Goal: Find specific page/section: Find specific page/section

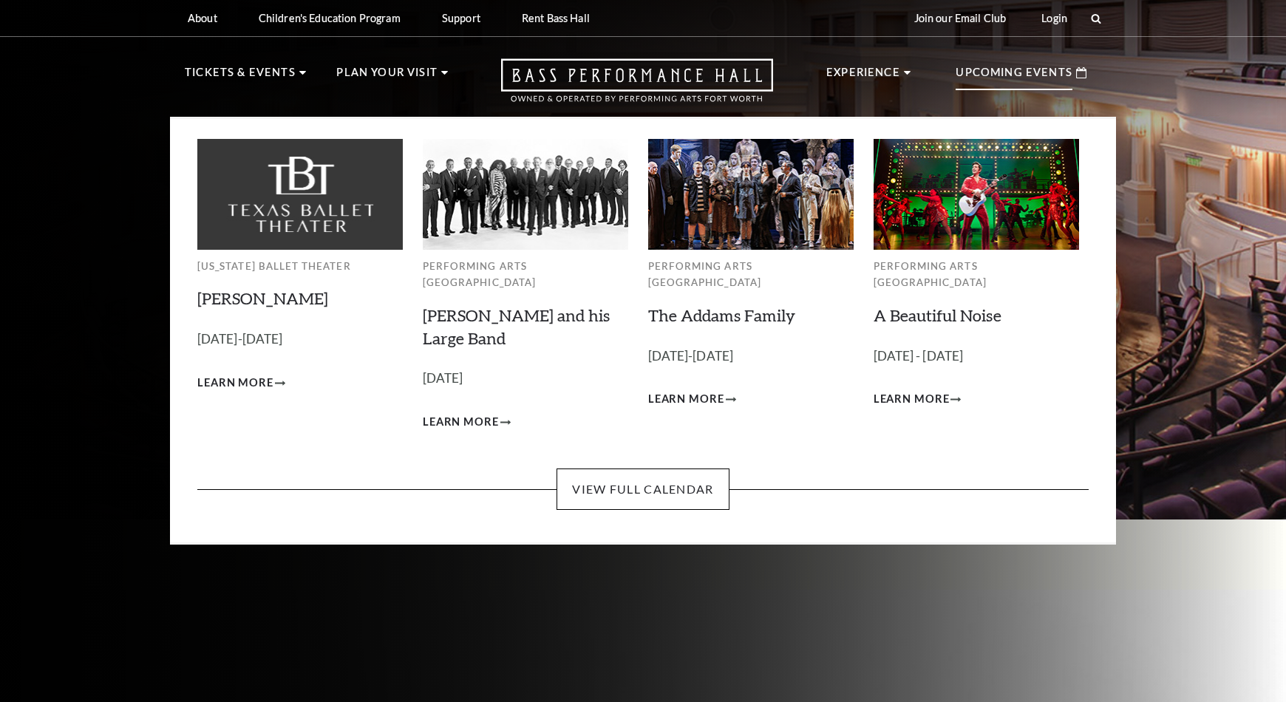
click at [1033, 77] on p "Upcoming Events" at bounding box center [1013, 77] width 117 height 27
click at [618, 474] on link "View Full Calendar" at bounding box center [642, 488] width 172 height 41
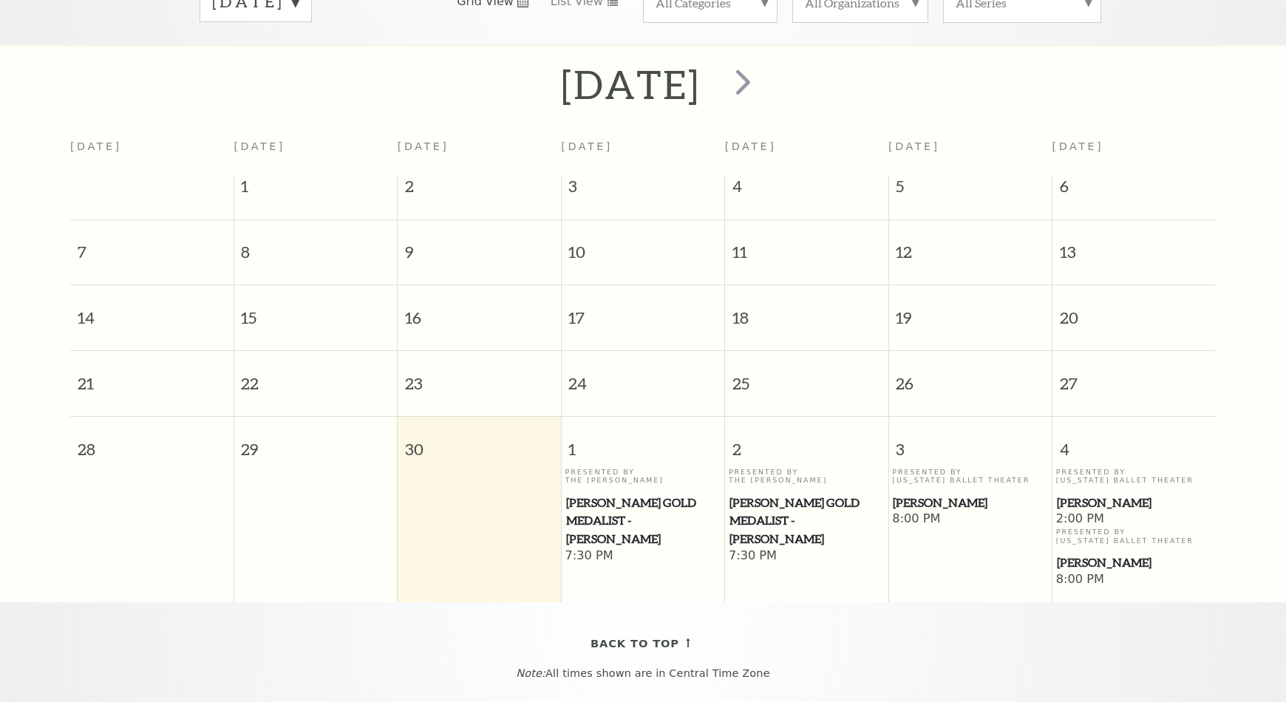
scroll to position [131, 0]
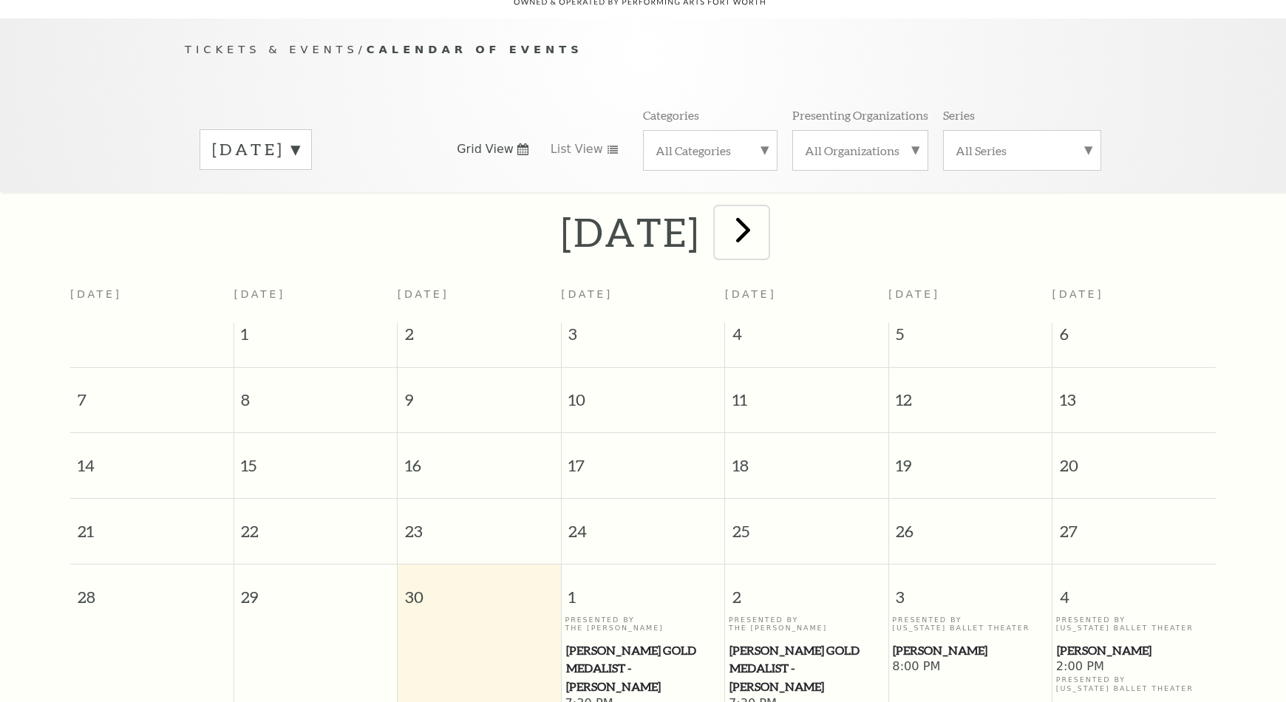
click at [764, 214] on span "next" at bounding box center [743, 229] width 42 height 42
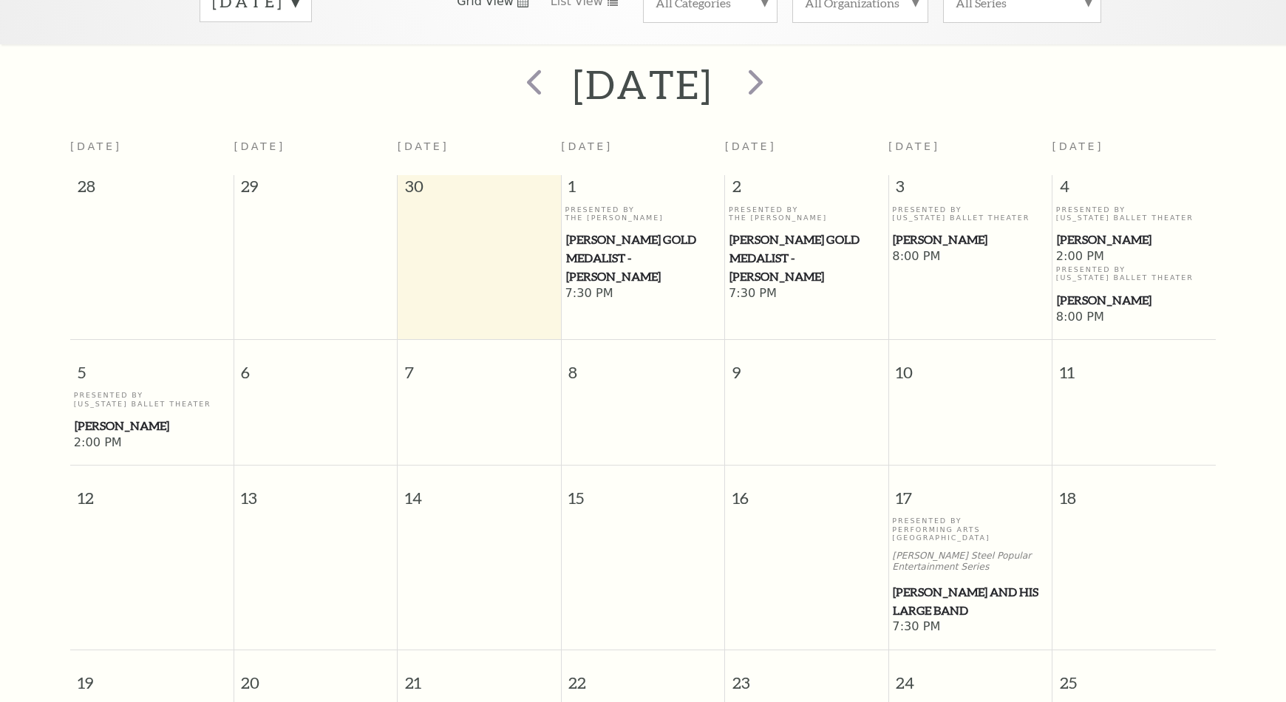
scroll to position [205, 0]
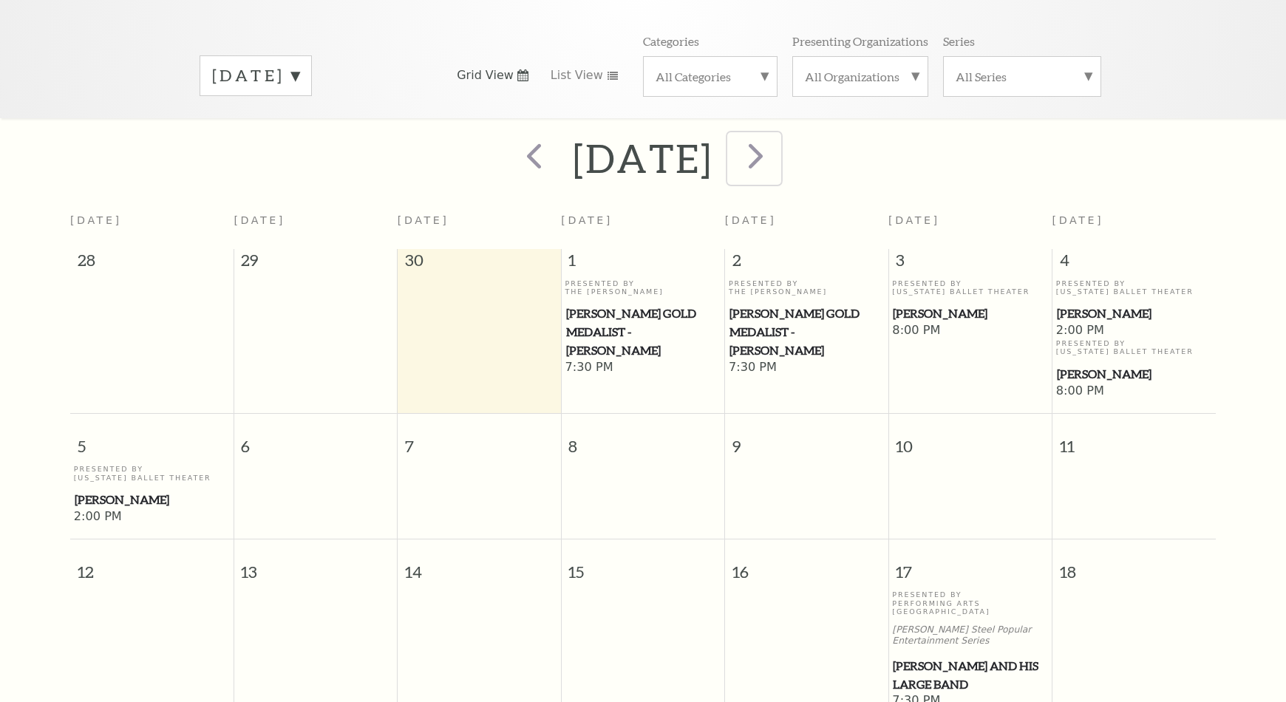
click at [777, 156] on span "next" at bounding box center [755, 155] width 42 height 42
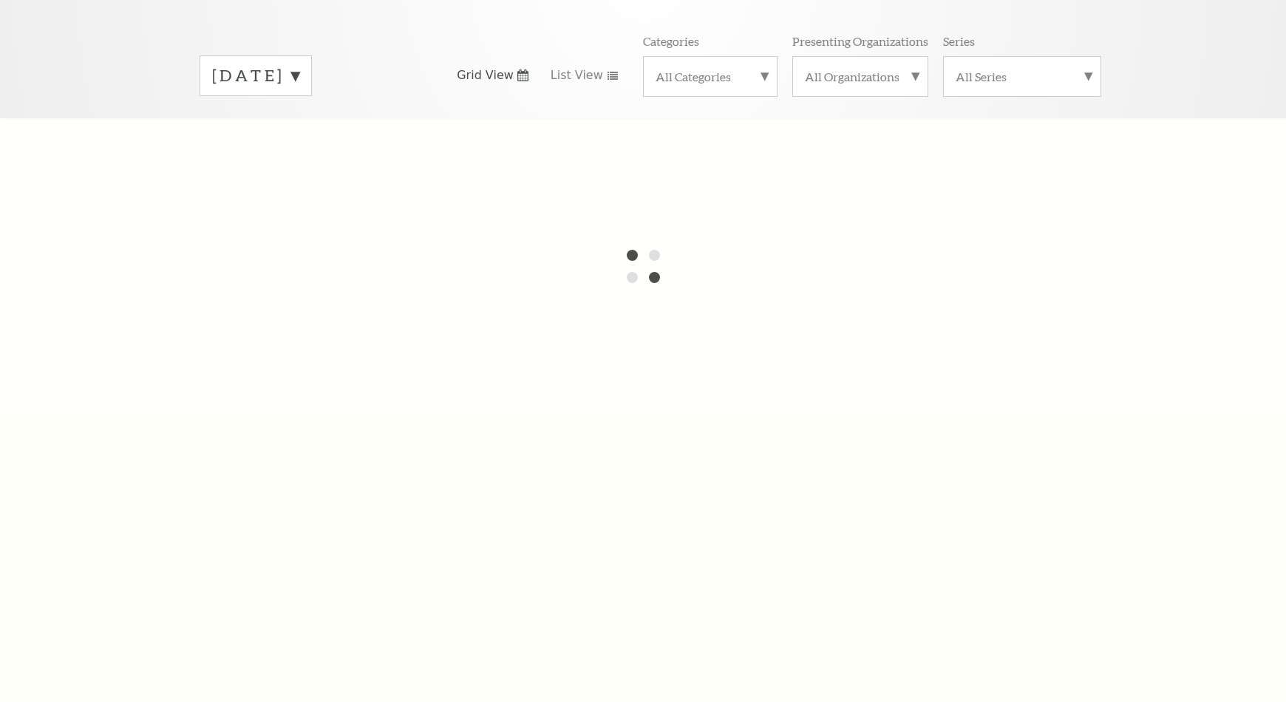
click at [299, 64] on label "[DATE]" at bounding box center [255, 75] width 87 height 23
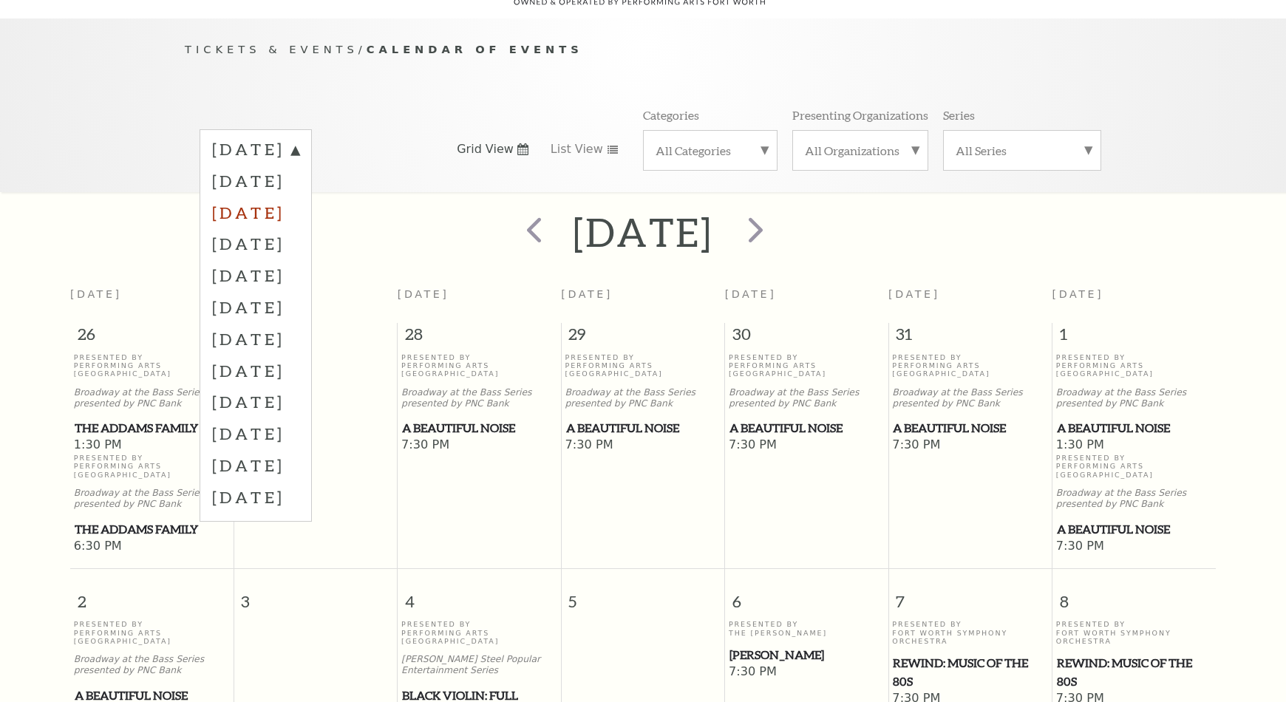
click at [299, 197] on label "[DATE]" at bounding box center [255, 213] width 87 height 32
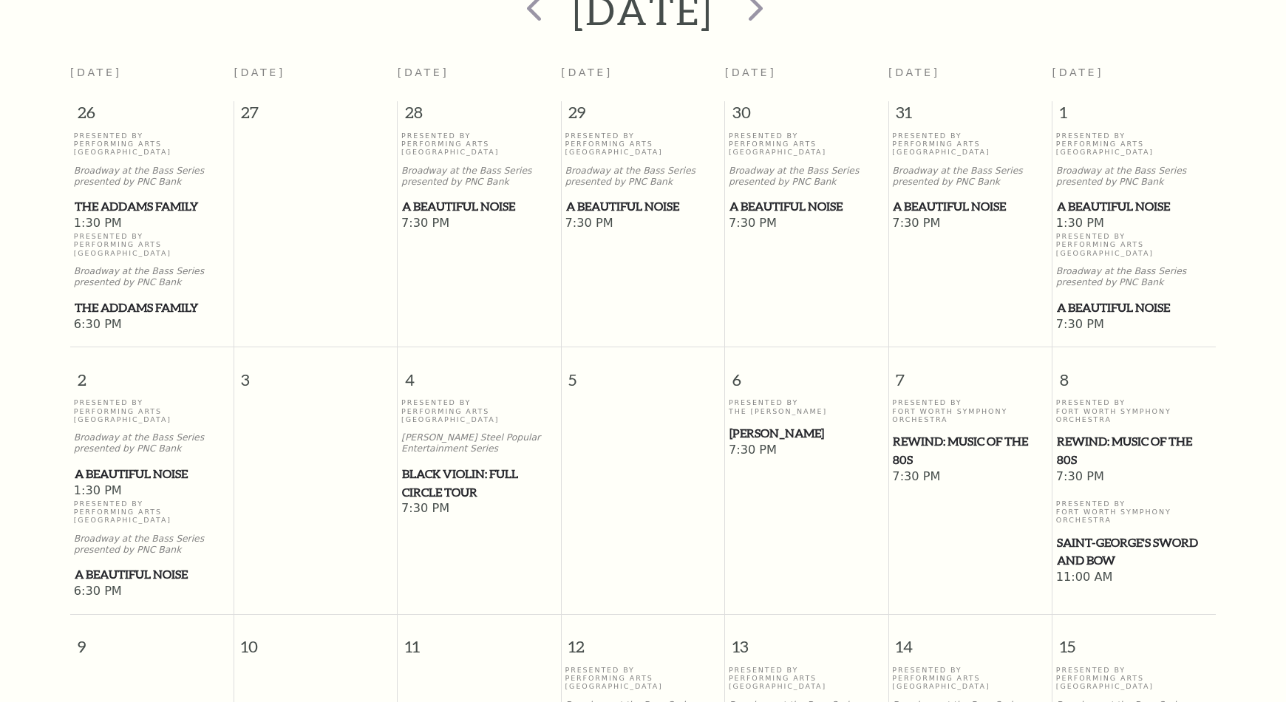
scroll to position [279, 0]
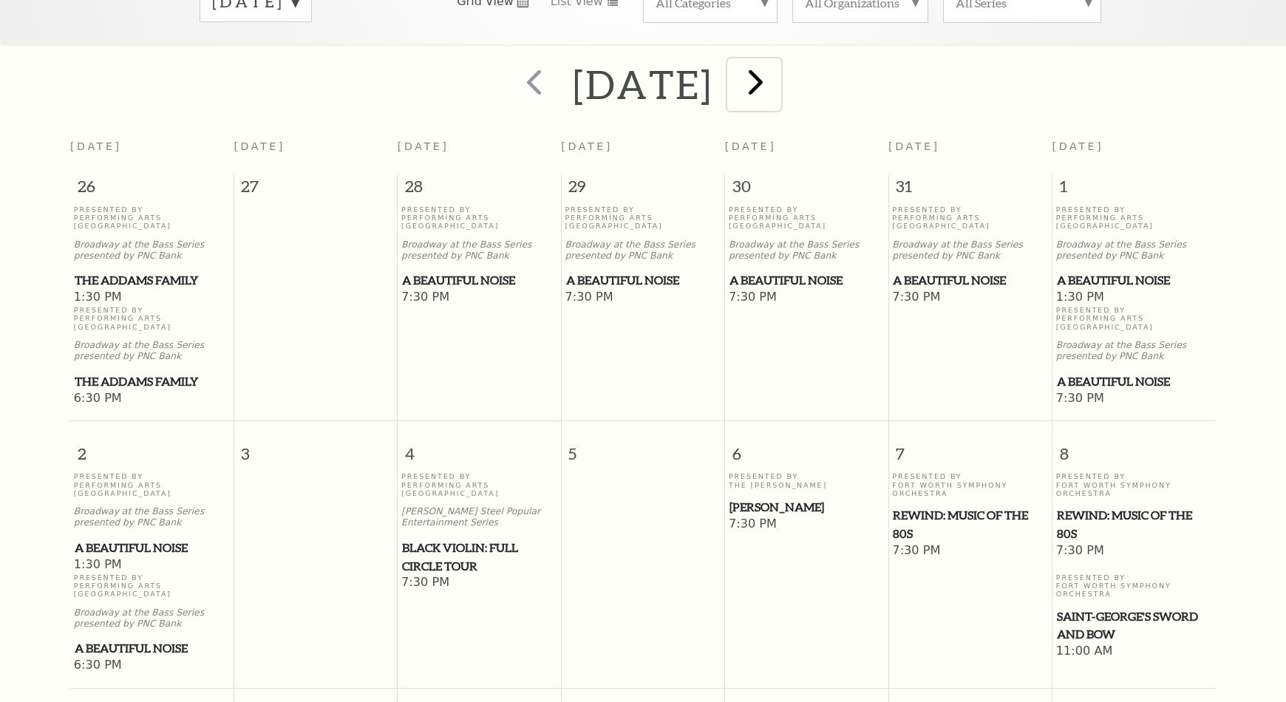
click at [777, 74] on span "next" at bounding box center [755, 82] width 42 height 42
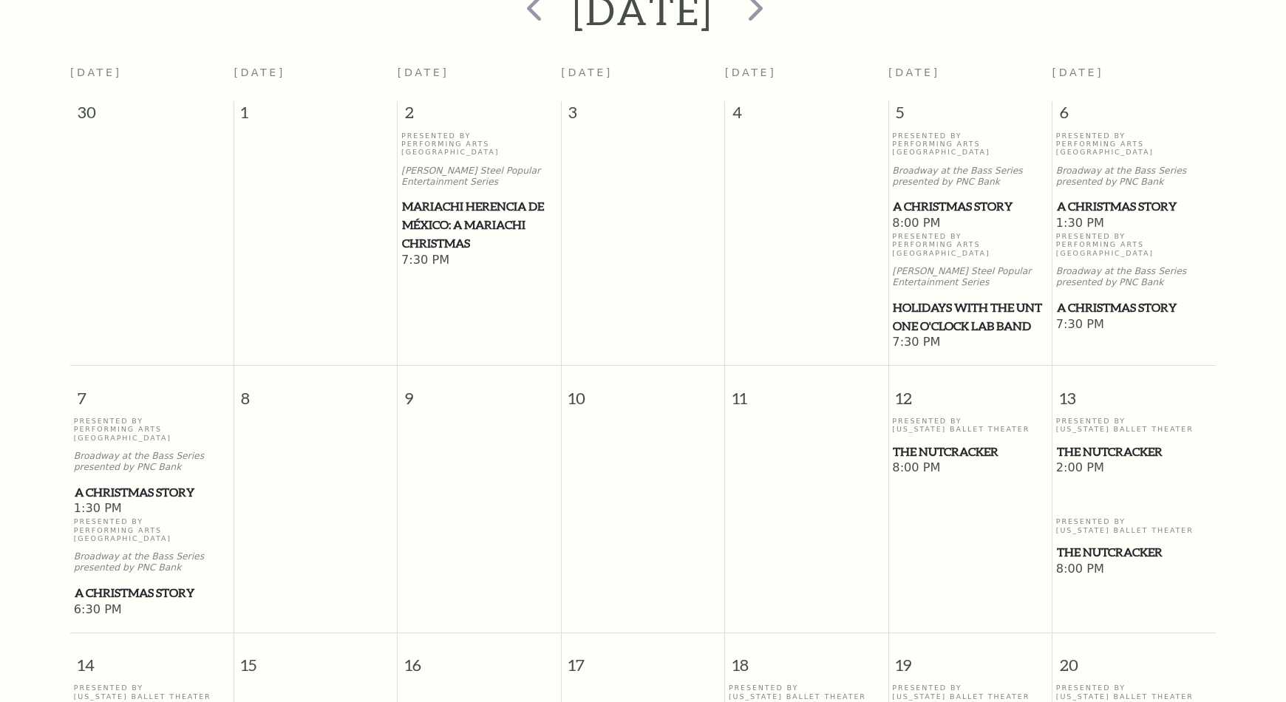
scroll to position [0, 0]
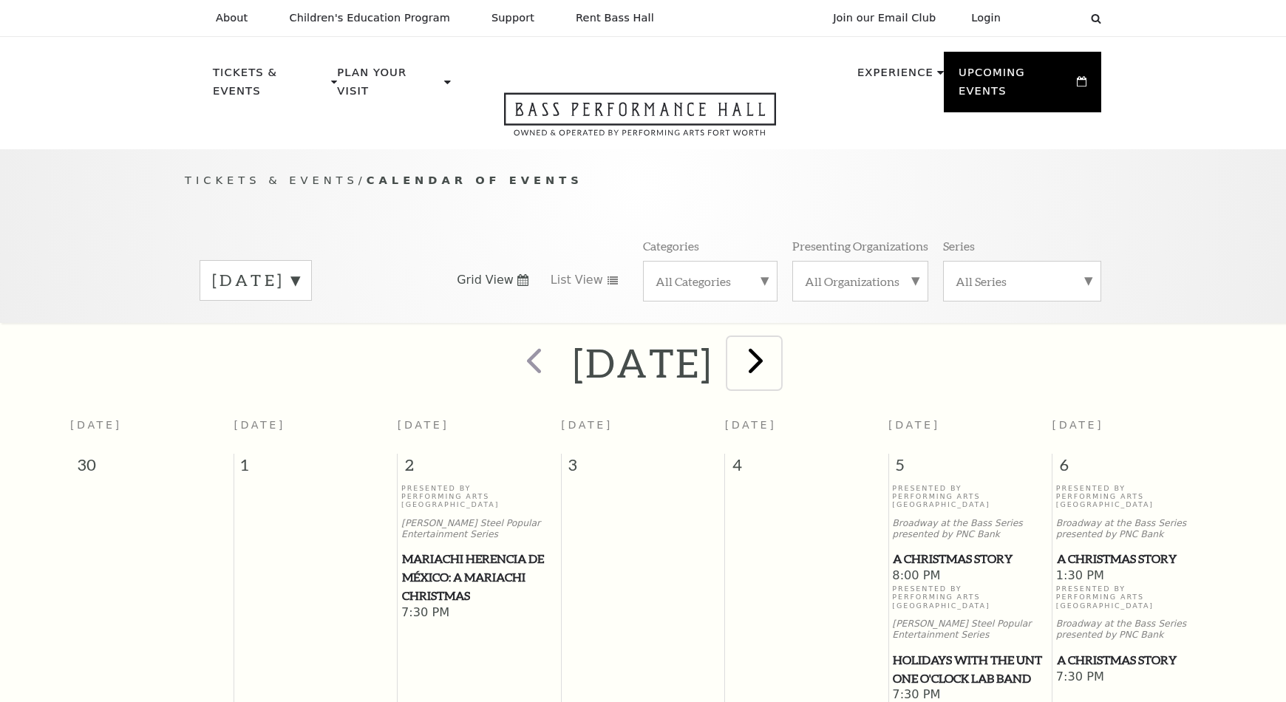
click at [777, 340] on span "next" at bounding box center [755, 360] width 42 height 42
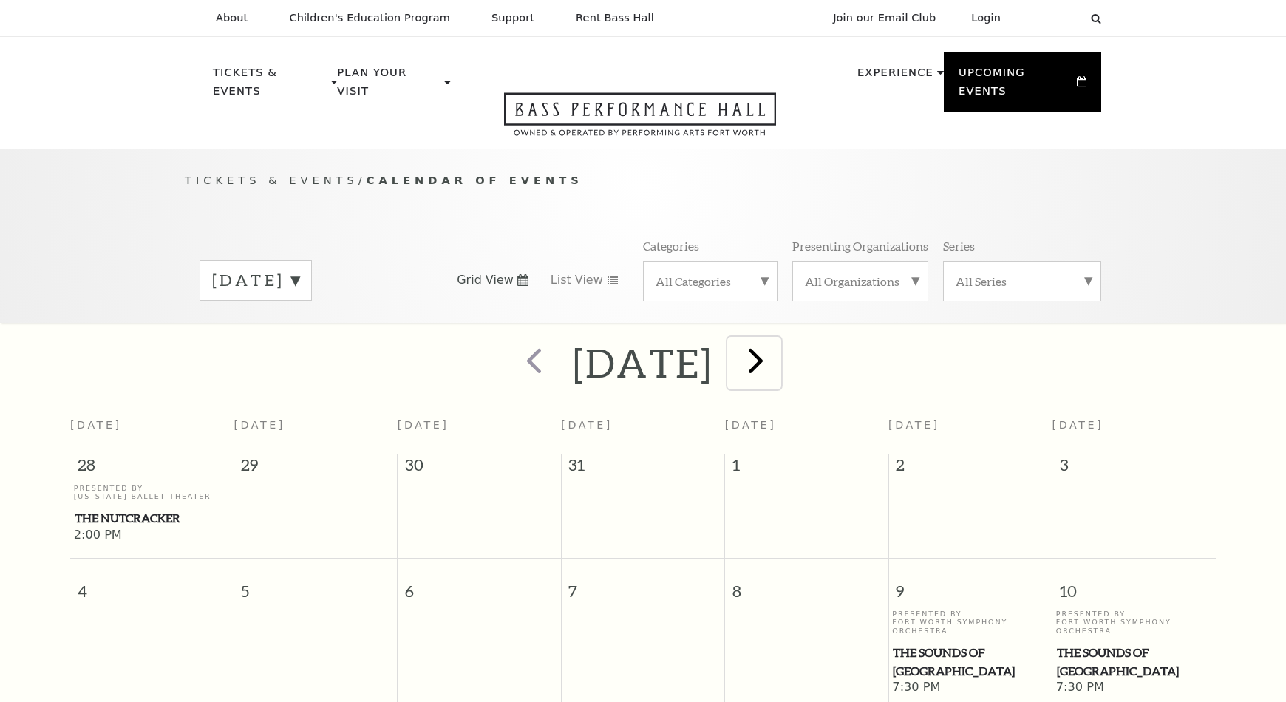
click at [777, 347] on span "next" at bounding box center [755, 360] width 42 height 42
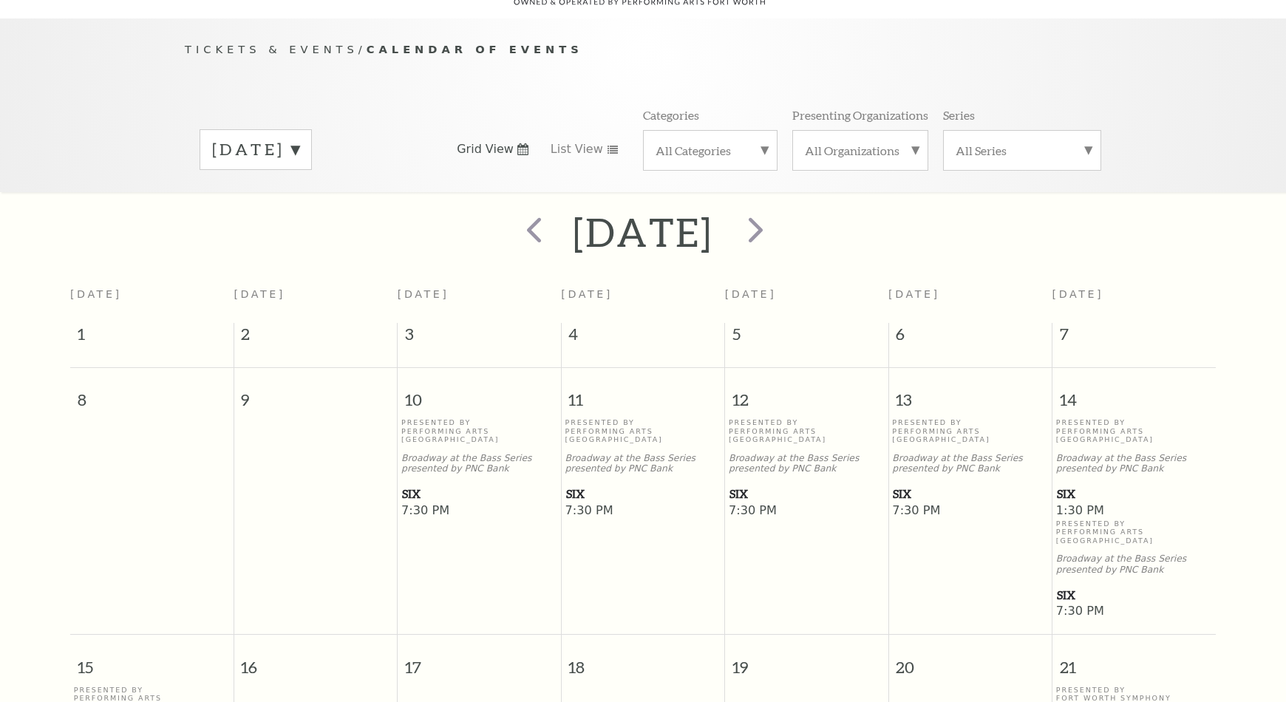
scroll to position [205, 0]
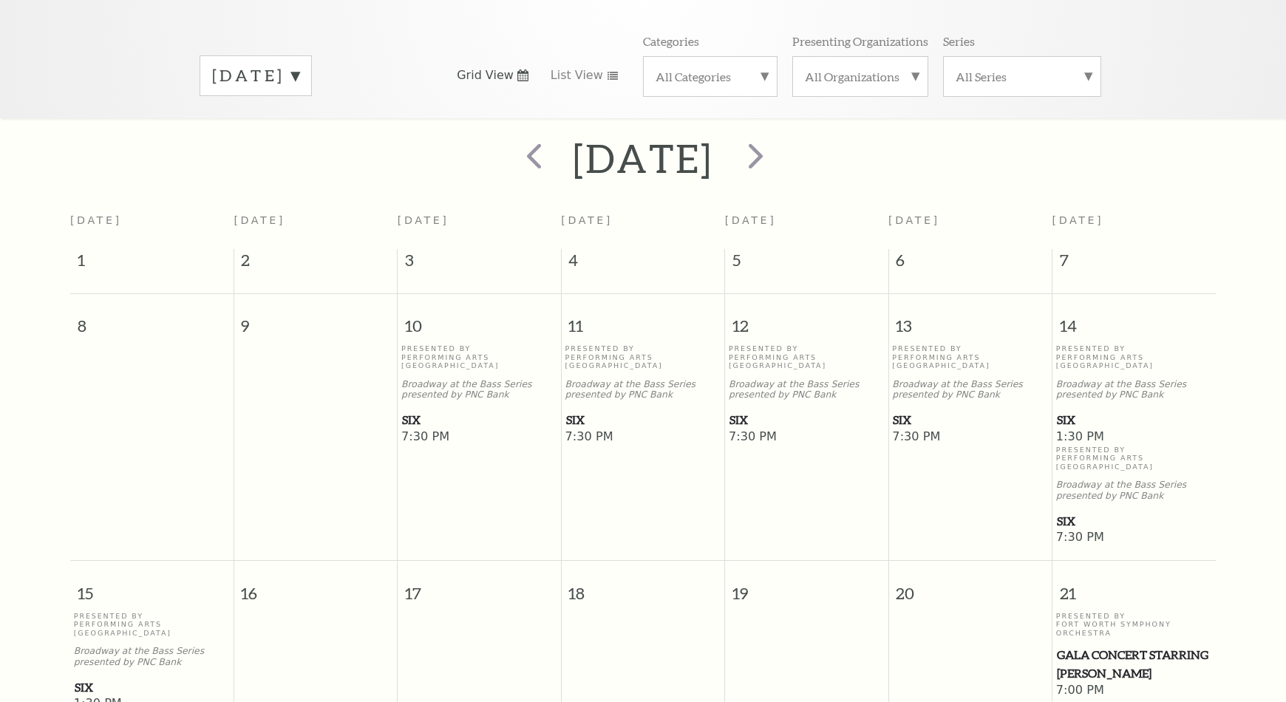
click at [756, 411] on span "SIX" at bounding box center [806, 420] width 154 height 18
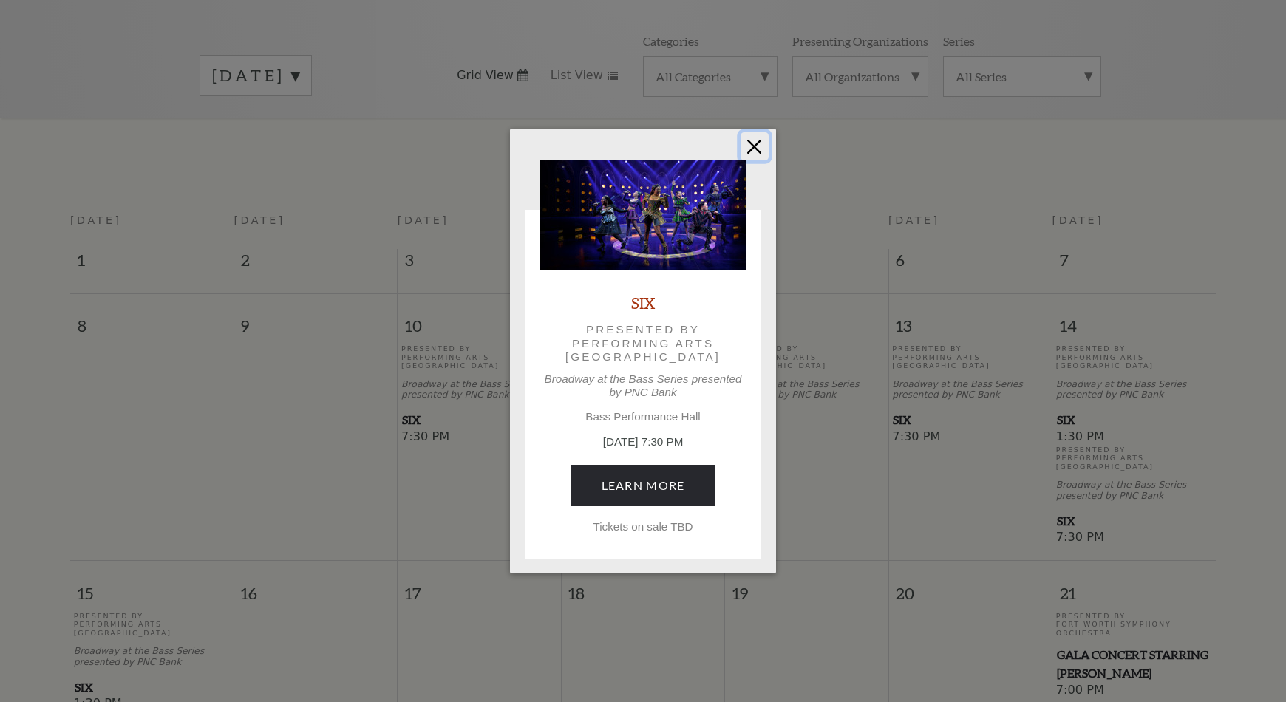
click at [743, 140] on button "Close" at bounding box center [754, 146] width 28 height 28
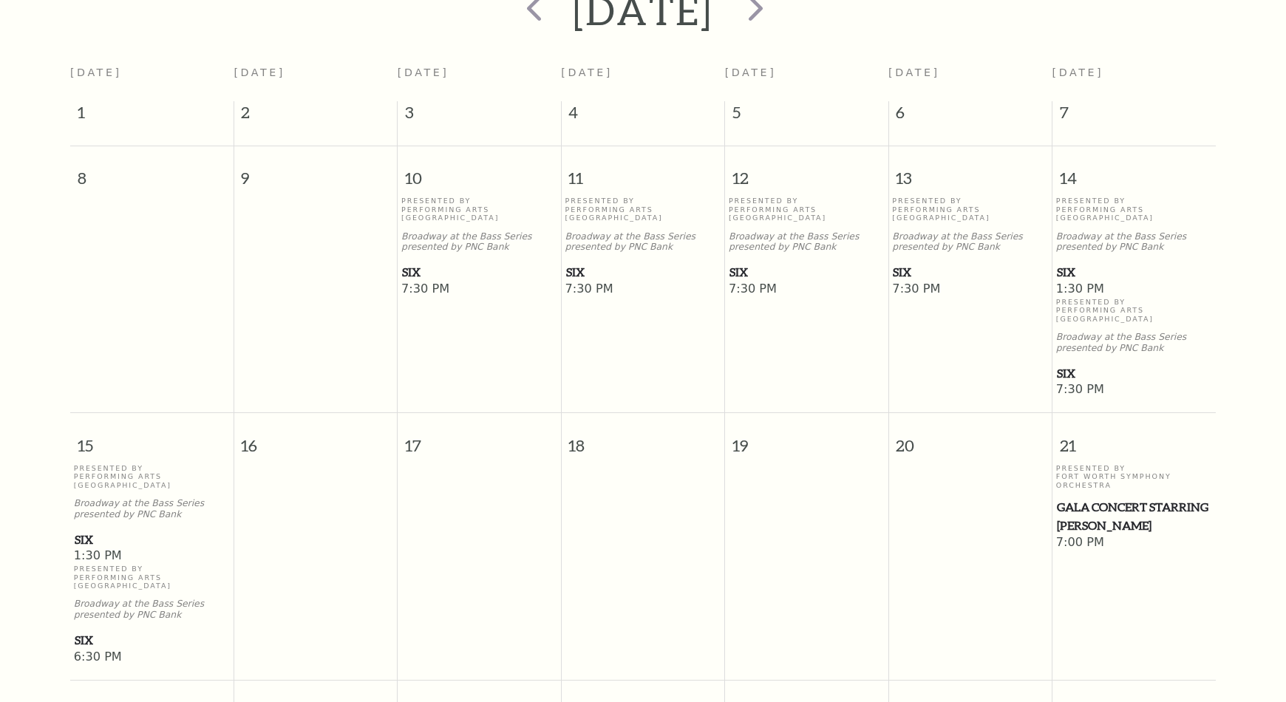
scroll to position [0, 0]
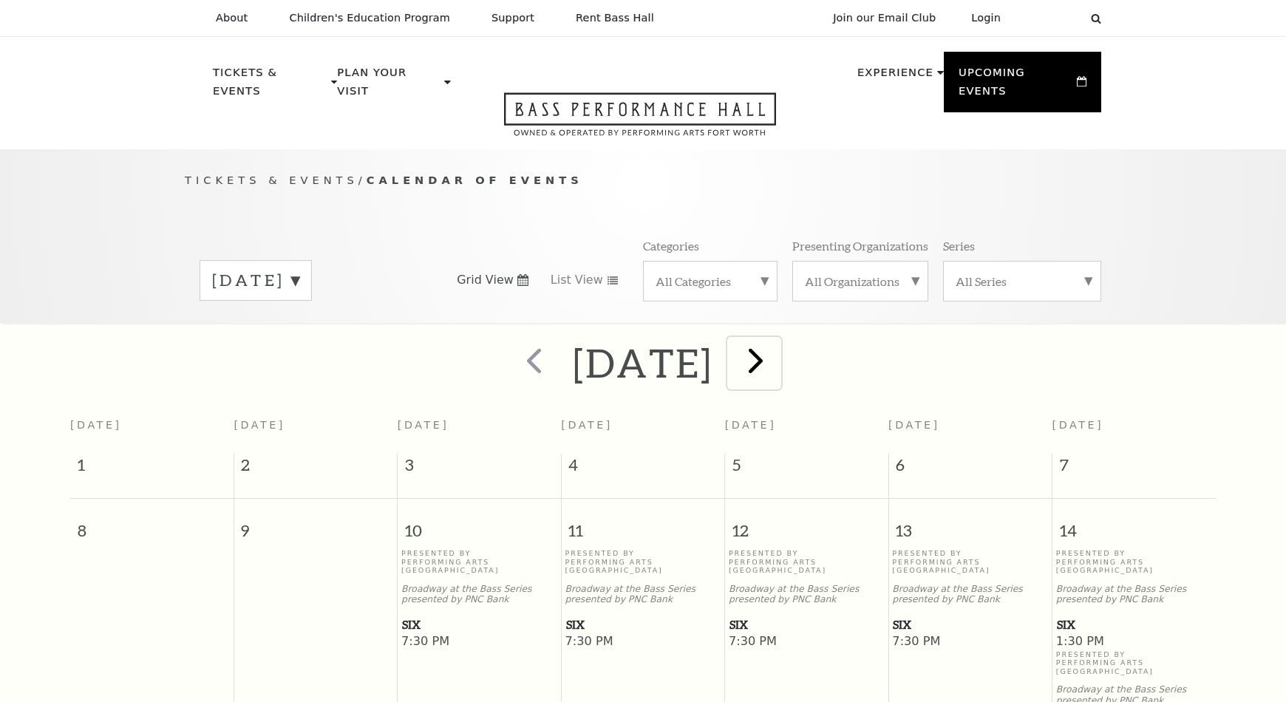
click at [777, 346] on span "next" at bounding box center [755, 360] width 42 height 42
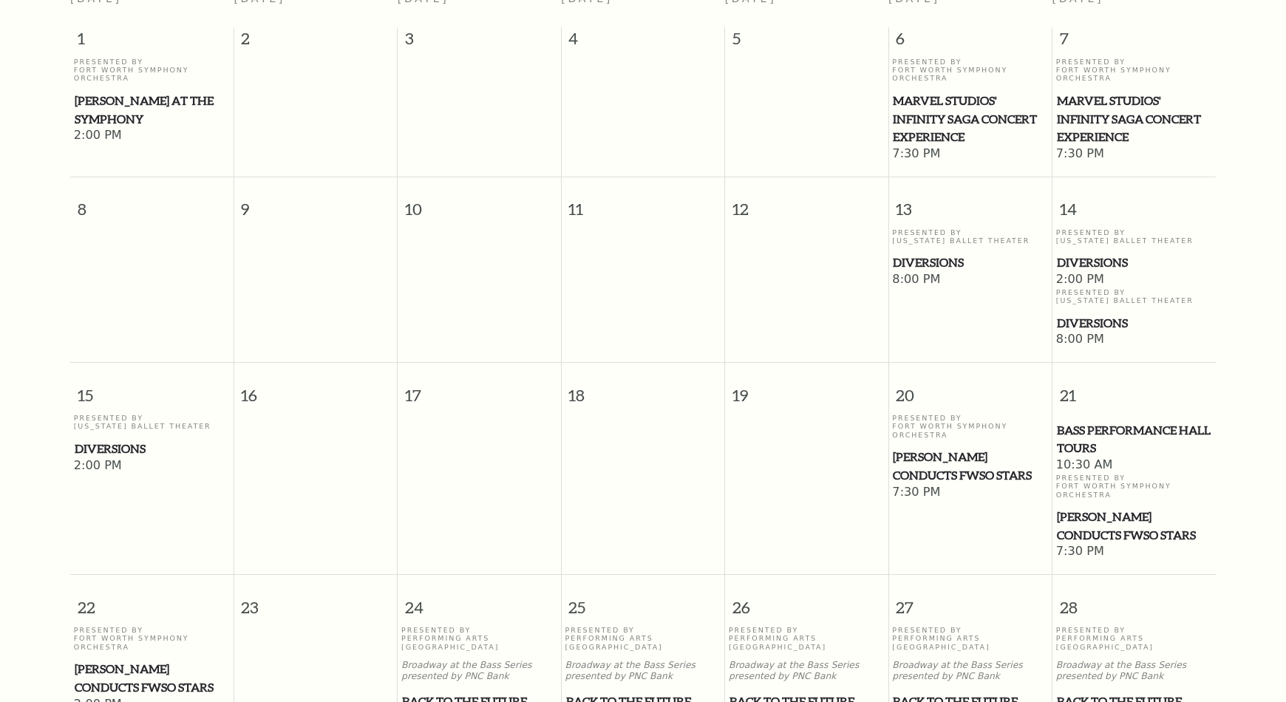
scroll to position [57, 0]
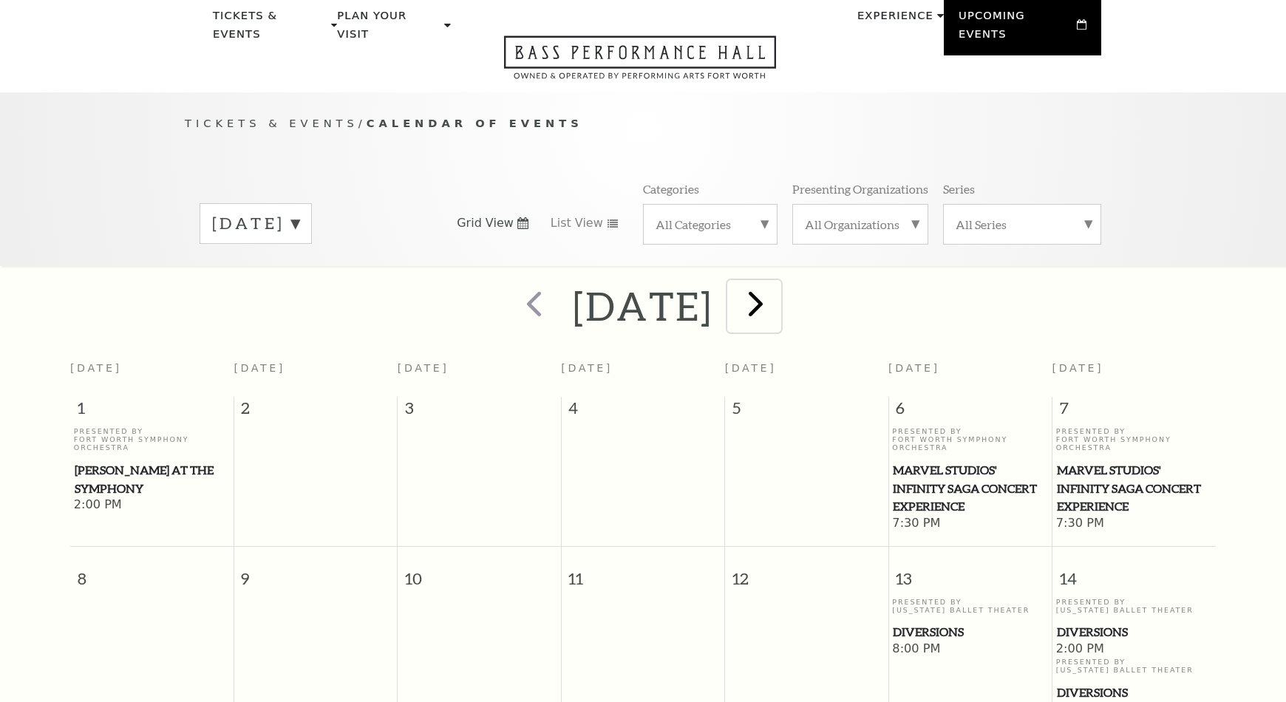
click at [777, 289] on span "next" at bounding box center [755, 303] width 42 height 42
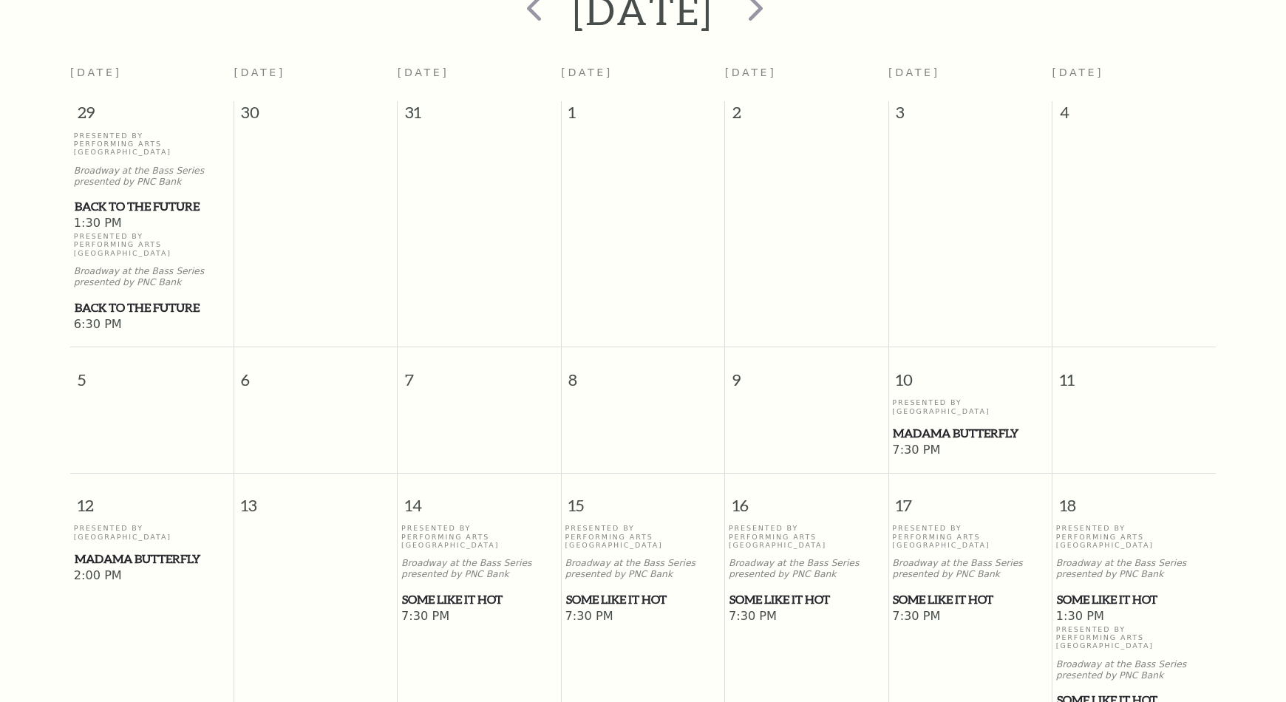
scroll to position [0, 0]
